Goal: Information Seeking & Learning: Learn about a topic

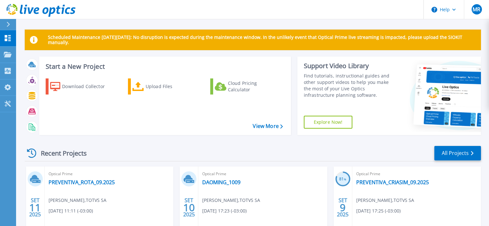
scroll to position [125, 0]
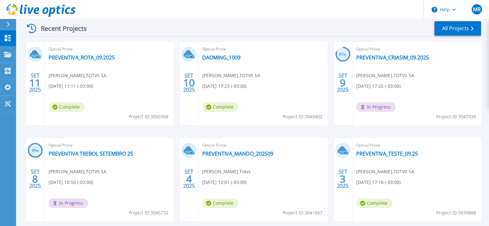
click at [102, 173] on span "[PERSON_NAME] , TOTVS SA" at bounding box center [78, 171] width 58 height 7
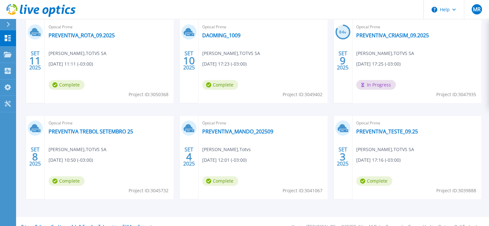
scroll to position [157, 0]
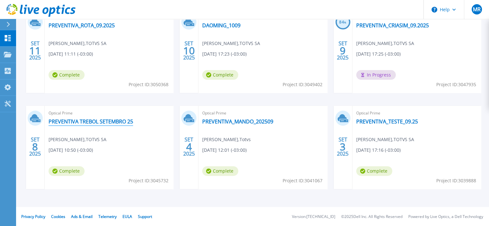
click at [102, 124] on link "PREVENTIVA TREBOL SETEMBRO 25" at bounding box center [91, 121] width 85 height 6
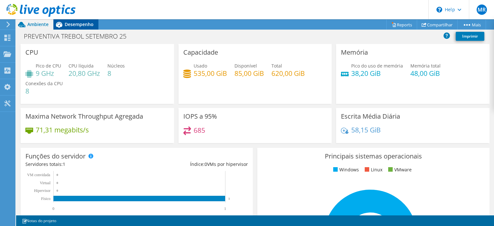
click at [70, 23] on span "Desempenho" at bounding box center [79, 24] width 29 height 6
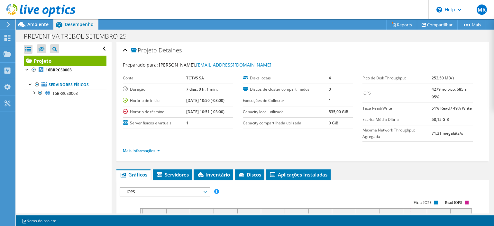
click at [167, 191] on span "IOPS" at bounding box center [165, 192] width 83 height 8
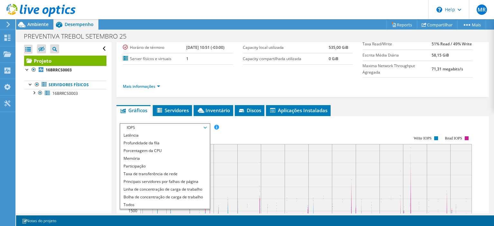
scroll to position [97, 0]
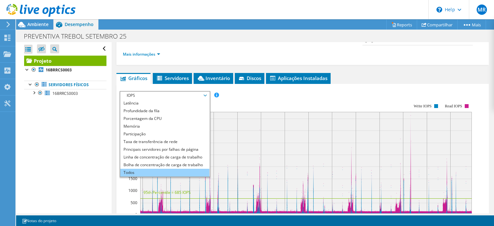
click at [150, 171] on li "Todos" at bounding box center [164, 173] width 89 height 8
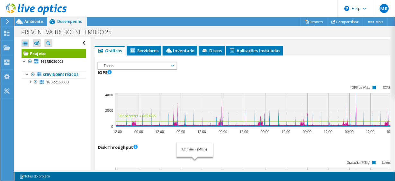
scroll to position [23, 0]
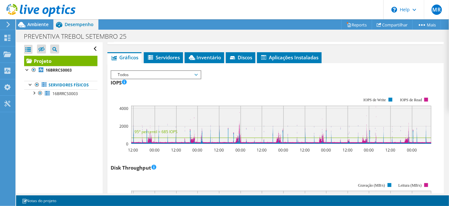
click at [240, 137] on icon at bounding box center [281, 125] width 300 height 38
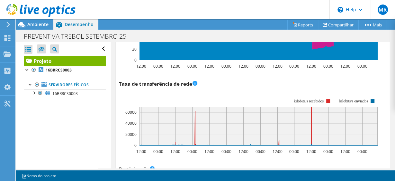
scroll to position [966, 0]
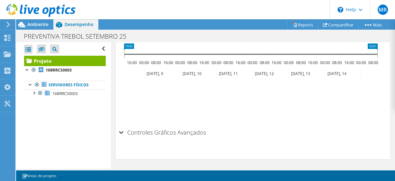
click at [120, 130] on div "Controles Gráficos Avançados" at bounding box center [253, 133] width 268 height 14
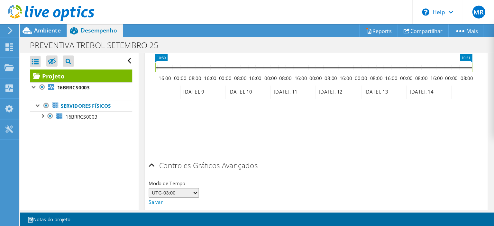
scroll to position [991, 0]
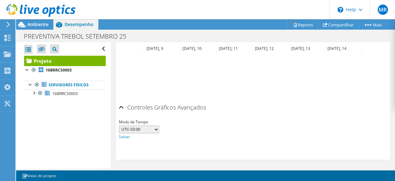
click at [146, 125] on select "UTC-12:00 UTC-11:00 UTC-10:00 UTC-09:30 UTC-09:00 UTC-08:00 UTC-07:00 UTC-06:00…" at bounding box center [139, 129] width 40 height 8
click at [146, 126] on select "UTC-12:00 UTC-11:00 UTC-10:00 UTC-09:30 UTC-09:00 UTC-08:00 UTC-07:00 UTC-06:00…" at bounding box center [139, 129] width 40 height 8
click at [230, 124] on div "Modo de Tempo UTC-12:00 UTC-11:00 UTC-10:00 UTC-09:30 UTC-09:00 UTC-08:00 UTC-0…" at bounding box center [253, 129] width 268 height 22
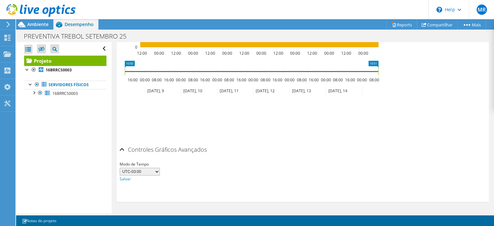
scroll to position [23, 0]
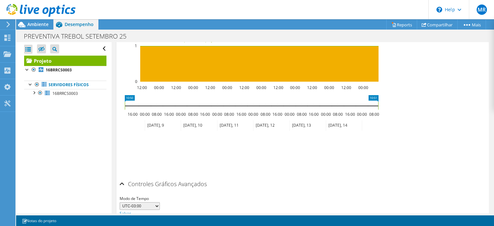
click at [192, 131] on icon at bounding box center [199, 125] width 36 height 11
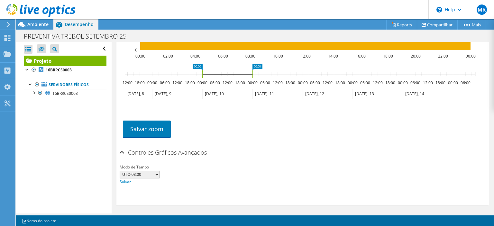
scroll to position [892, 0]
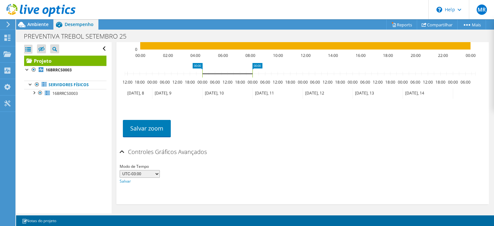
click at [395, 91] on icon at bounding box center [428, 93] width 50 height 11
drag, startPoint x: 421, startPoint y: 91, endPoint x: 421, endPoint y: 72, distance: 18.3
click at [395, 91] on icon at bounding box center [428, 93] width 50 height 11
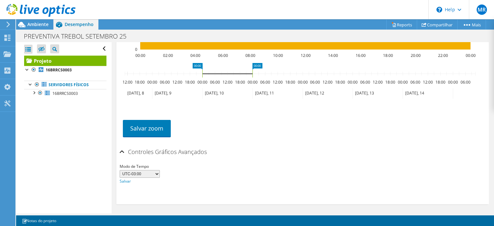
click at [253, 70] on icon at bounding box center [227, 74] width 50 height 8
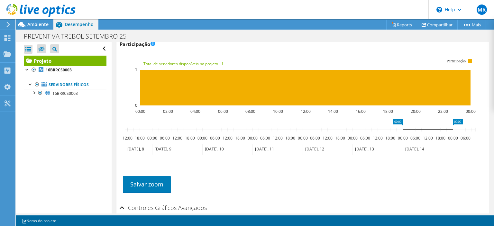
scroll to position [869, 0]
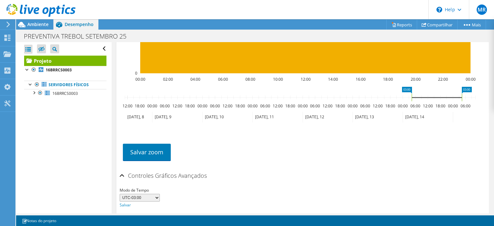
drag, startPoint x: 406, startPoint y: 98, endPoint x: 468, endPoint y: 86, distance: 63.0
click at [413, 96] on g at bounding box center [300, 98] width 351 height 8
click at [419, 94] on icon at bounding box center [437, 98] width 50 height 8
drag, startPoint x: 469, startPoint y: 88, endPoint x: 421, endPoint y: 93, distance: 48.1
drag, startPoint x: 417, startPoint y: 95, endPoint x: 456, endPoint y: 91, distance: 40.1
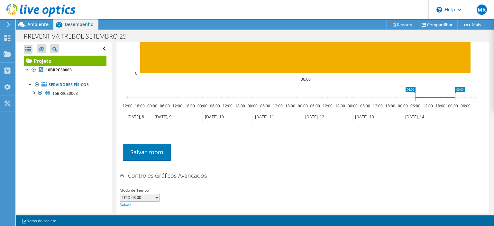
click at [456, 91] on icon "06:00 00:00 12:00 18:00 00:00 06:00 12:00 18:00 00:00 06:00 12:00 18:00 00:00 0…" at bounding box center [300, 112] width 361 height 51
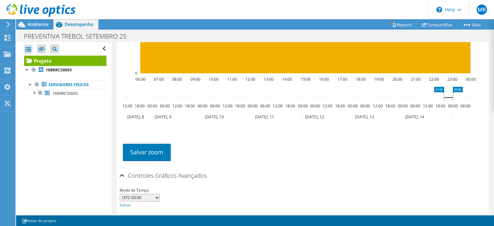
drag, startPoint x: 415, startPoint y: 95, endPoint x: 443, endPoint y: 93, distance: 28.7
click at [443, 94] on rect at bounding box center [444, 98] width 3 height 8
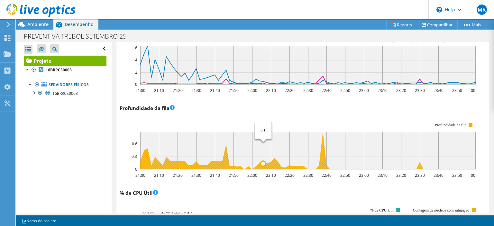
scroll to position [354, 0]
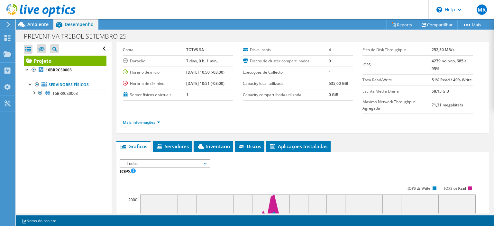
scroll to position [64, 0]
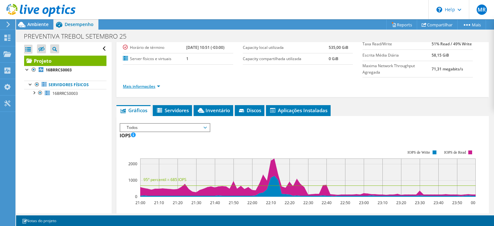
click at [150, 84] on link "Mais informações" at bounding box center [141, 86] width 37 height 5
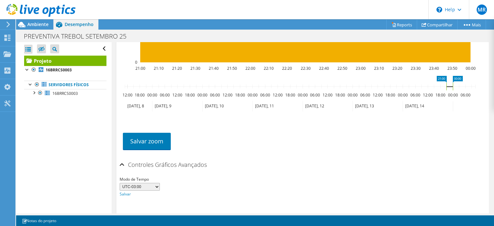
scroll to position [1016, 0]
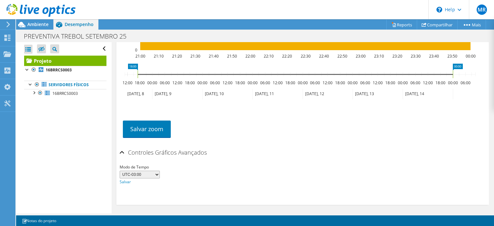
drag, startPoint x: 447, startPoint y: 72, endPoint x: 453, endPoint y: 70, distance: 6.3
click at [91, 67] on div "Abrir Todos Fechar Todos Ocultar nós excluídos Filtro de árvore do projeto" at bounding box center [255, 127] width 478 height 171
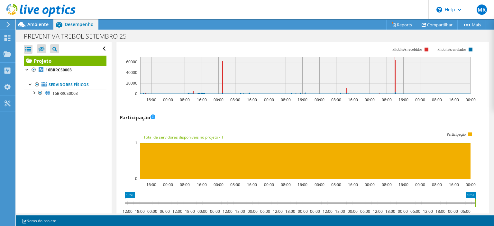
drag, startPoint x: 454, startPoint y: 199, endPoint x: 353, endPoint y: 123, distance: 126.6
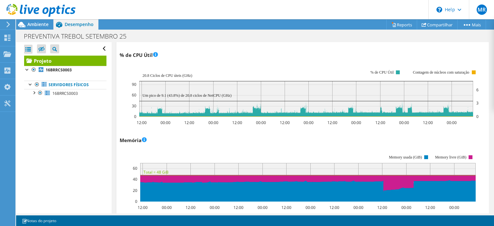
scroll to position [726, 0]
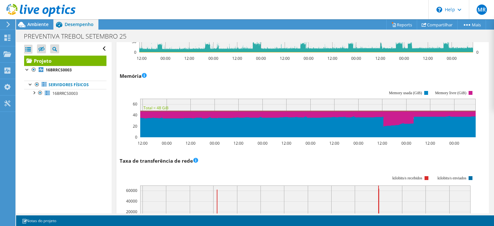
scroll to position [726, 0]
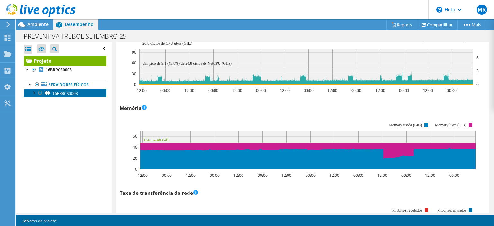
click at [58, 91] on span "16BRRCS0003" at bounding box center [64, 93] width 25 height 5
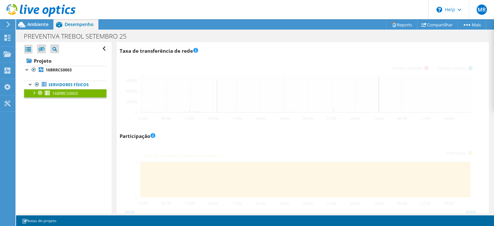
scroll to position [585, 0]
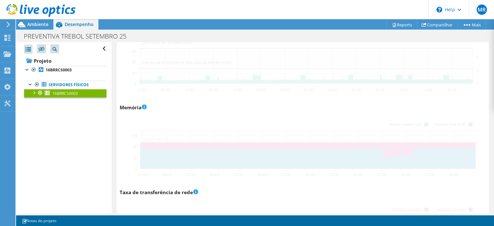
click at [33, 94] on div at bounding box center [34, 92] width 6 height 6
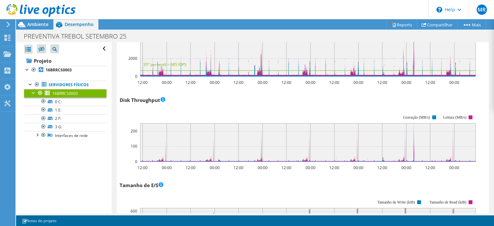
scroll to position [70, 0]
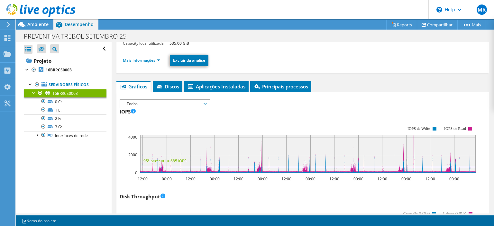
click at [156, 103] on span "Todos" at bounding box center [165, 104] width 83 height 8
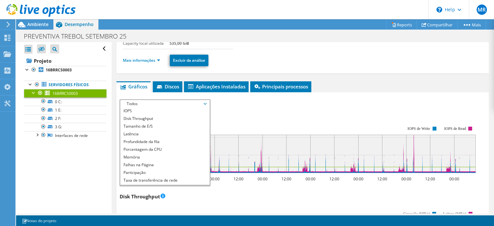
scroll to position [0, 0]
click at [134, 111] on li "IOPS" at bounding box center [164, 112] width 89 height 8
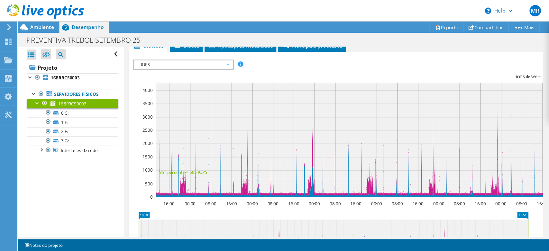
scroll to position [106, 0]
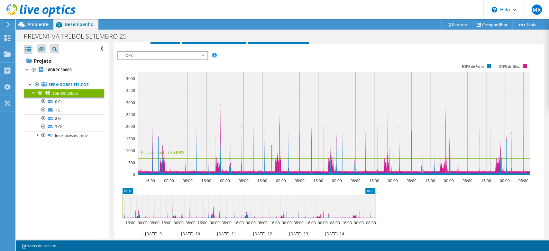
click at [149, 56] on span "IOPS" at bounding box center [162, 56] width 83 height 8
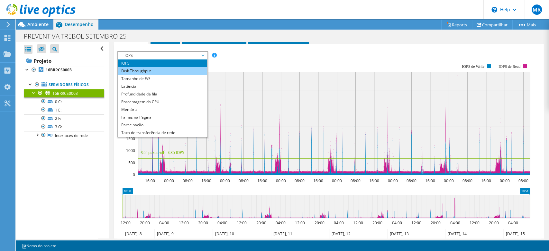
click at [153, 73] on li "Disk Throughput" at bounding box center [162, 71] width 89 height 8
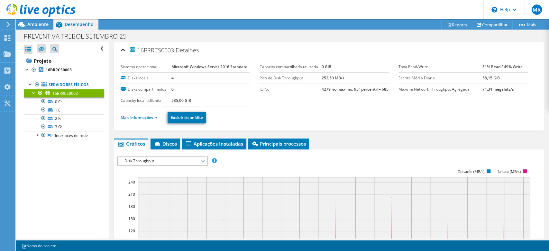
scroll to position [106, 0]
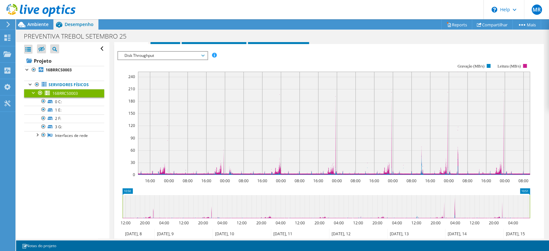
click at [159, 56] on span "Disk Throughput" at bounding box center [162, 56] width 83 height 8
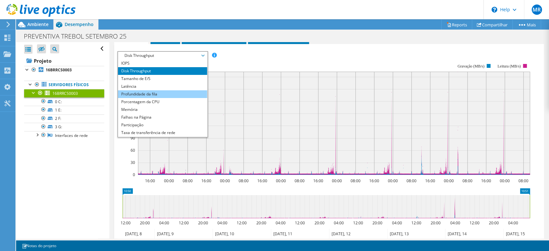
click at [166, 92] on li "Profundidade da fila" at bounding box center [162, 94] width 89 height 8
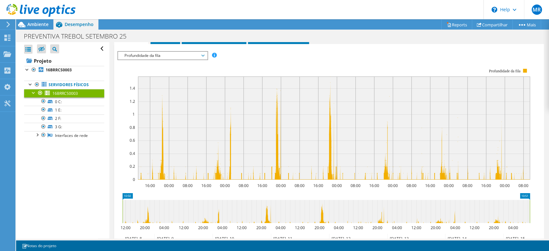
click at [177, 56] on span "Profundidade da fila" at bounding box center [162, 56] width 83 height 8
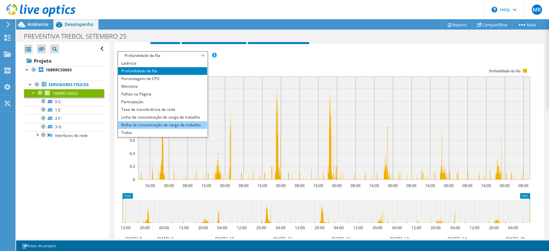
scroll to position [0, 0]
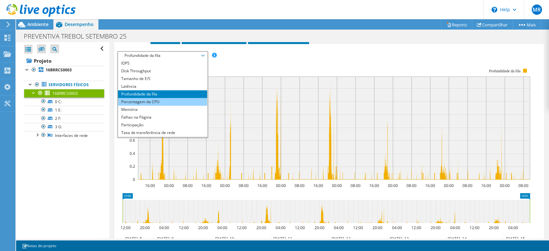
click at [153, 104] on li "Porcentagem da CPU" at bounding box center [162, 102] width 89 height 8
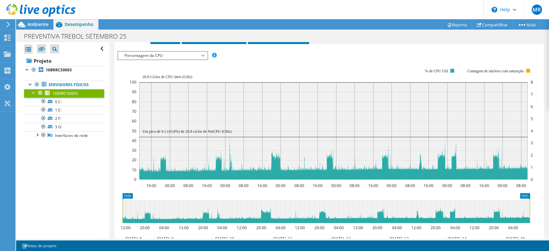
click at [165, 56] on span "Porcentagem da CPU" at bounding box center [162, 56] width 83 height 8
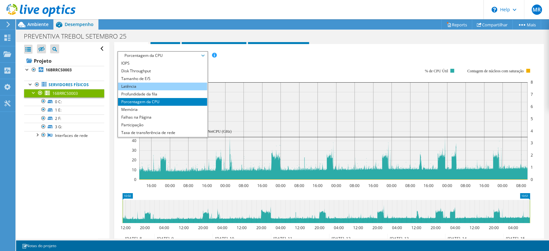
scroll to position [23, 0]
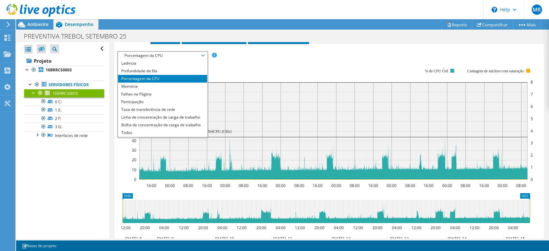
click at [228, 61] on rect at bounding box center [332, 124] width 404 height 129
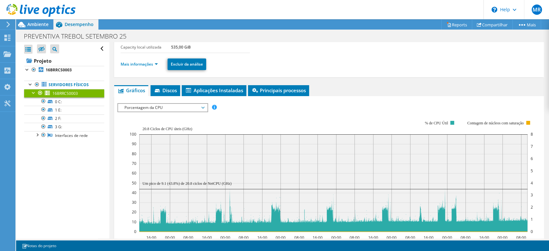
scroll to position [71, 0]
